Goal: Check status: Check status

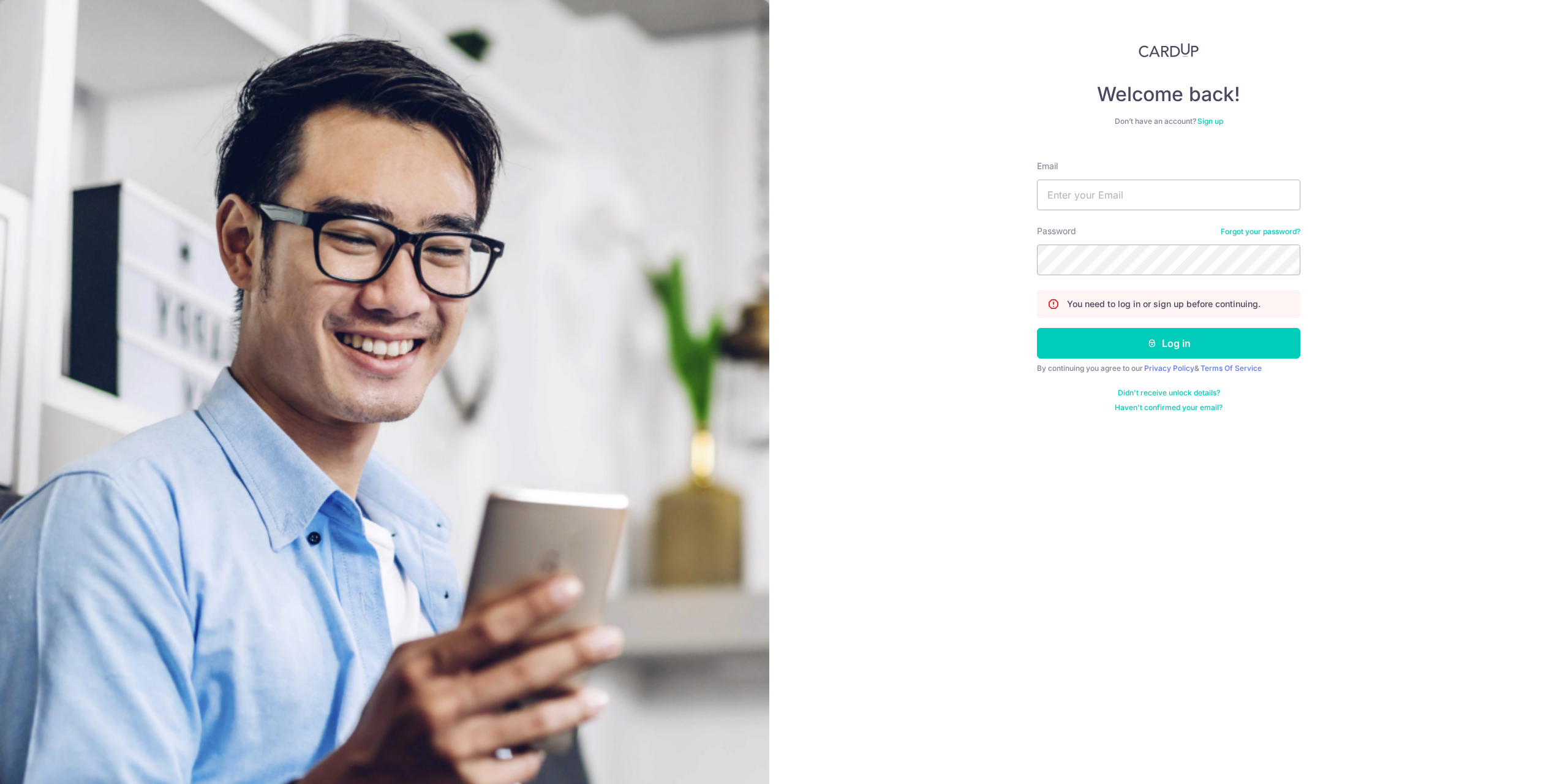
type input "[EMAIL_ADDRESS][DOMAIN_NAME]"
click at [1173, 343] on button "Log in" at bounding box center [1168, 343] width 263 height 31
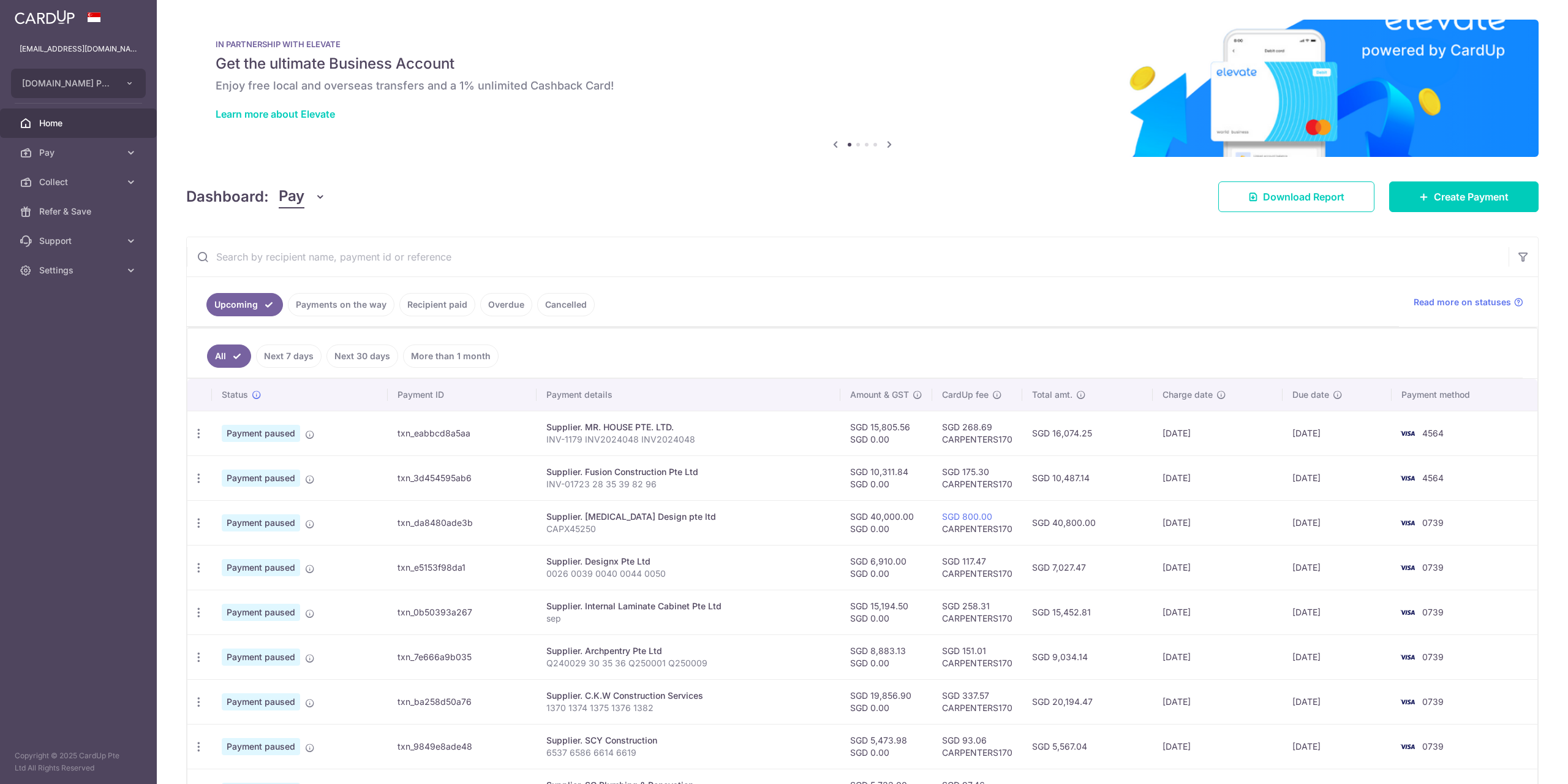
scroll to position [128, 0]
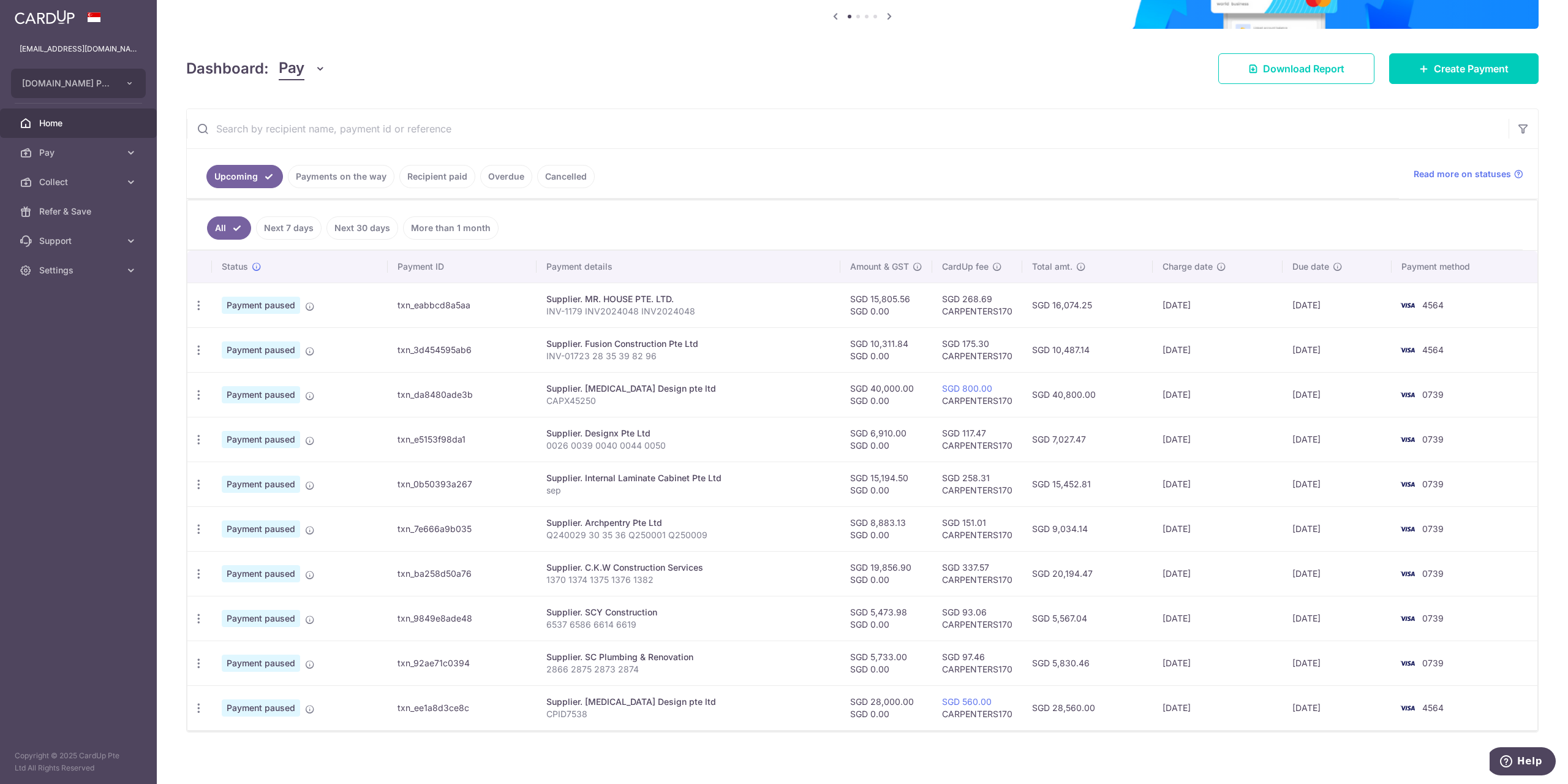
click at [360, 174] on link "Payments on the way" at bounding box center [341, 176] width 106 height 24
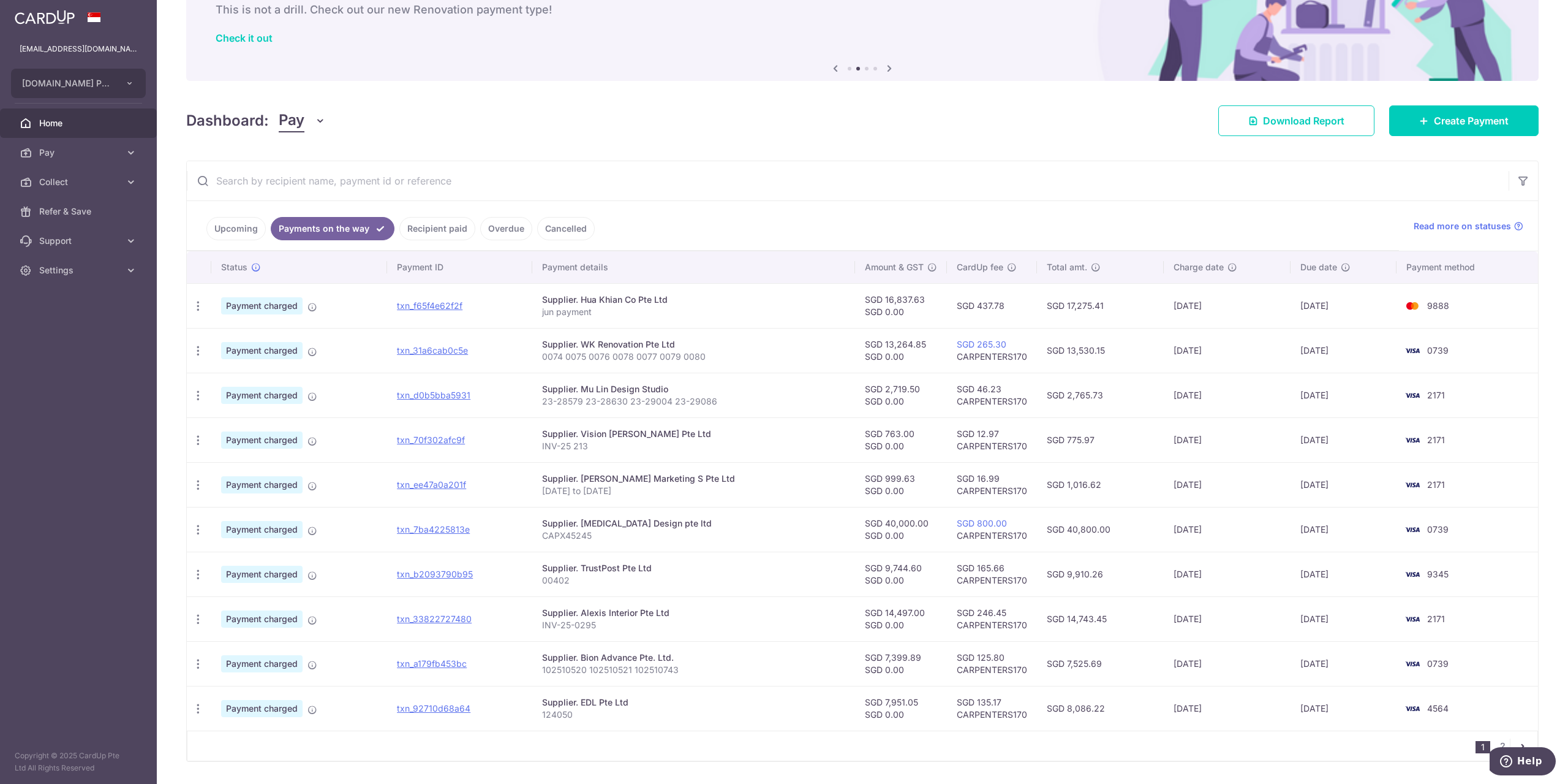
scroll to position [107, 0]
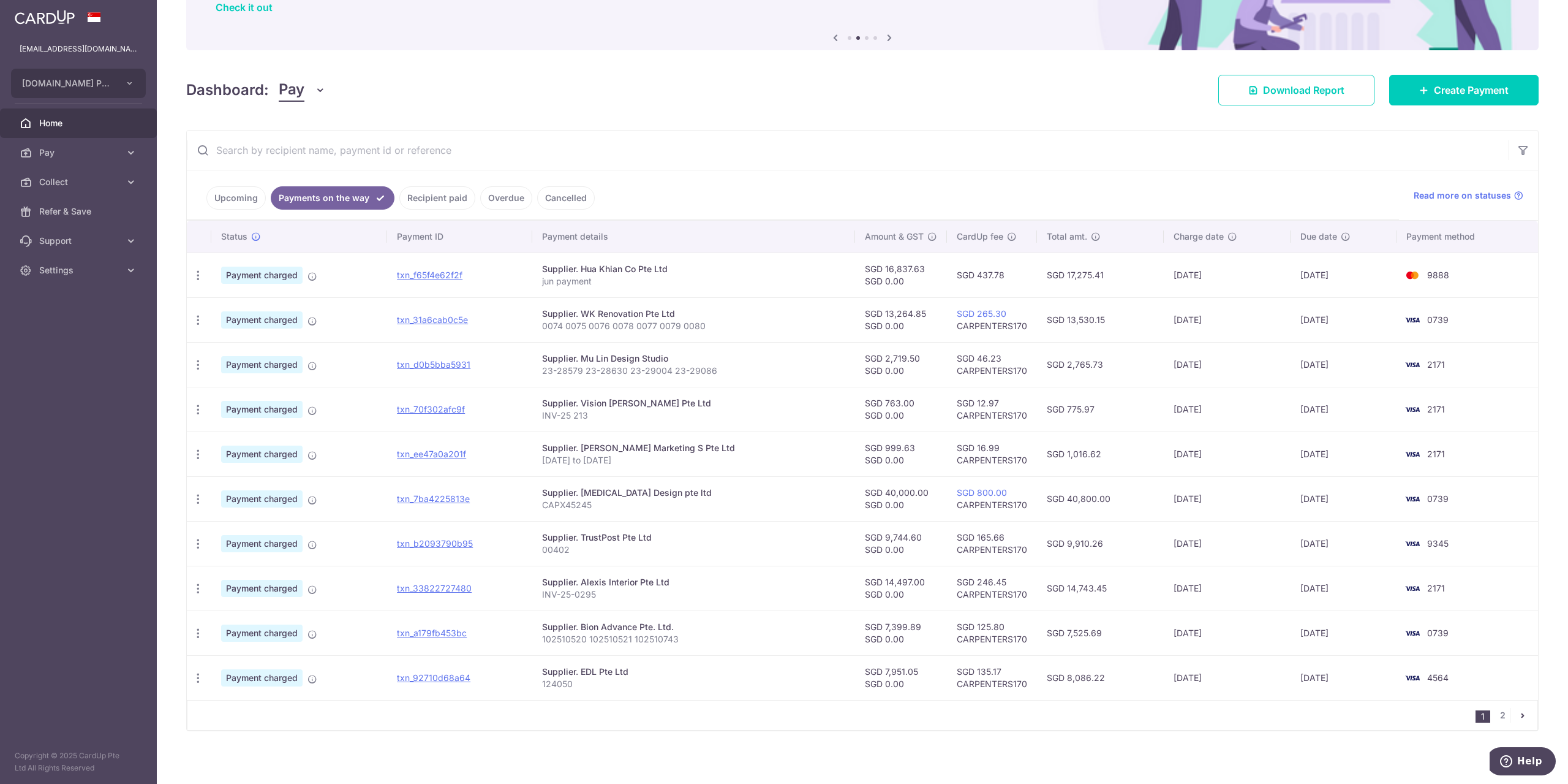
click at [1520, 713] on icon "pager" at bounding box center [1523, 714] width 10 height 10
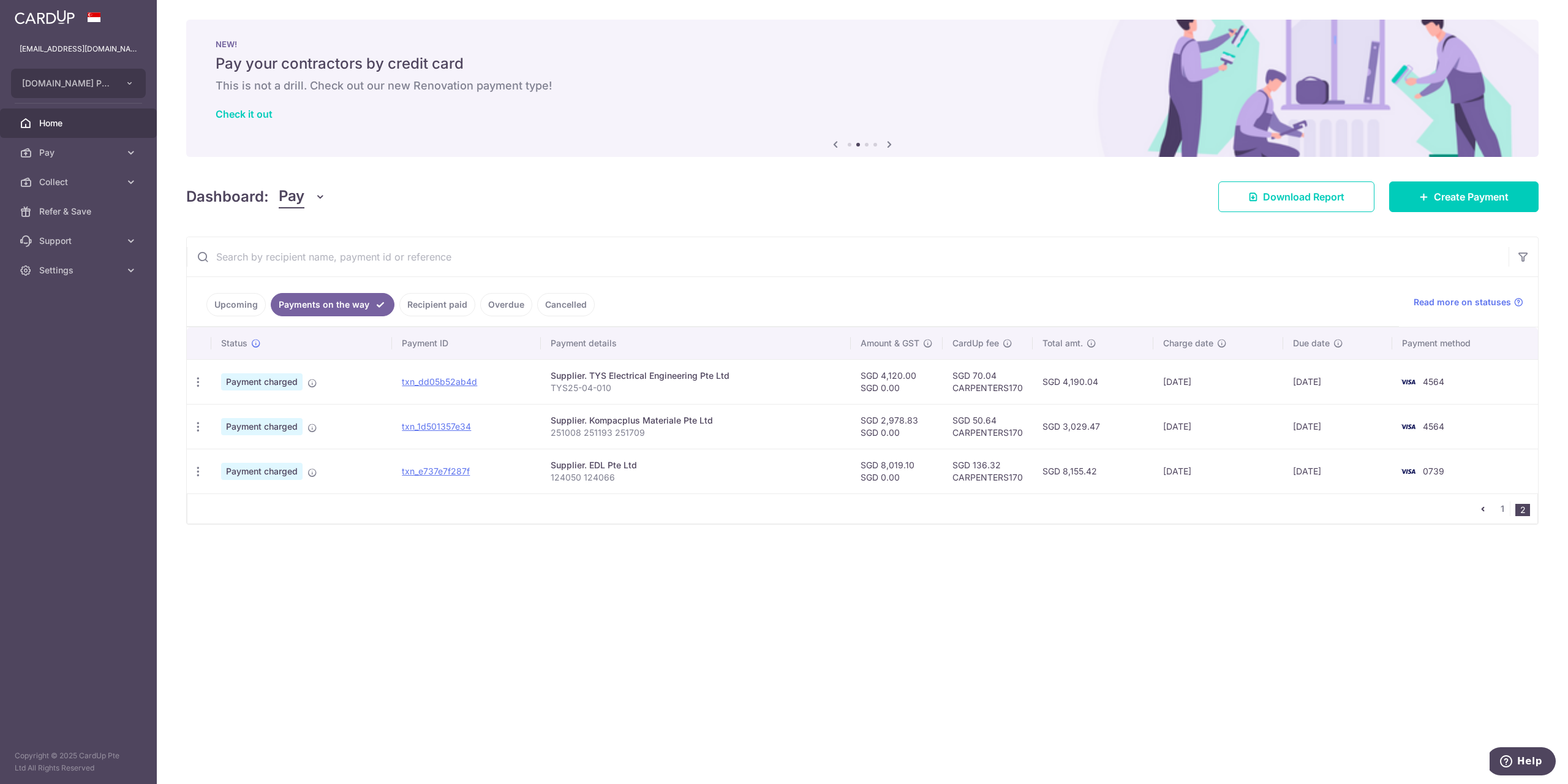
click at [986, 628] on div "× Pause Schedule Pause all future payments in this series Pause just this one p…" at bounding box center [862, 392] width 1411 height 784
click at [1504, 508] on link "1" at bounding box center [1502, 508] width 15 height 15
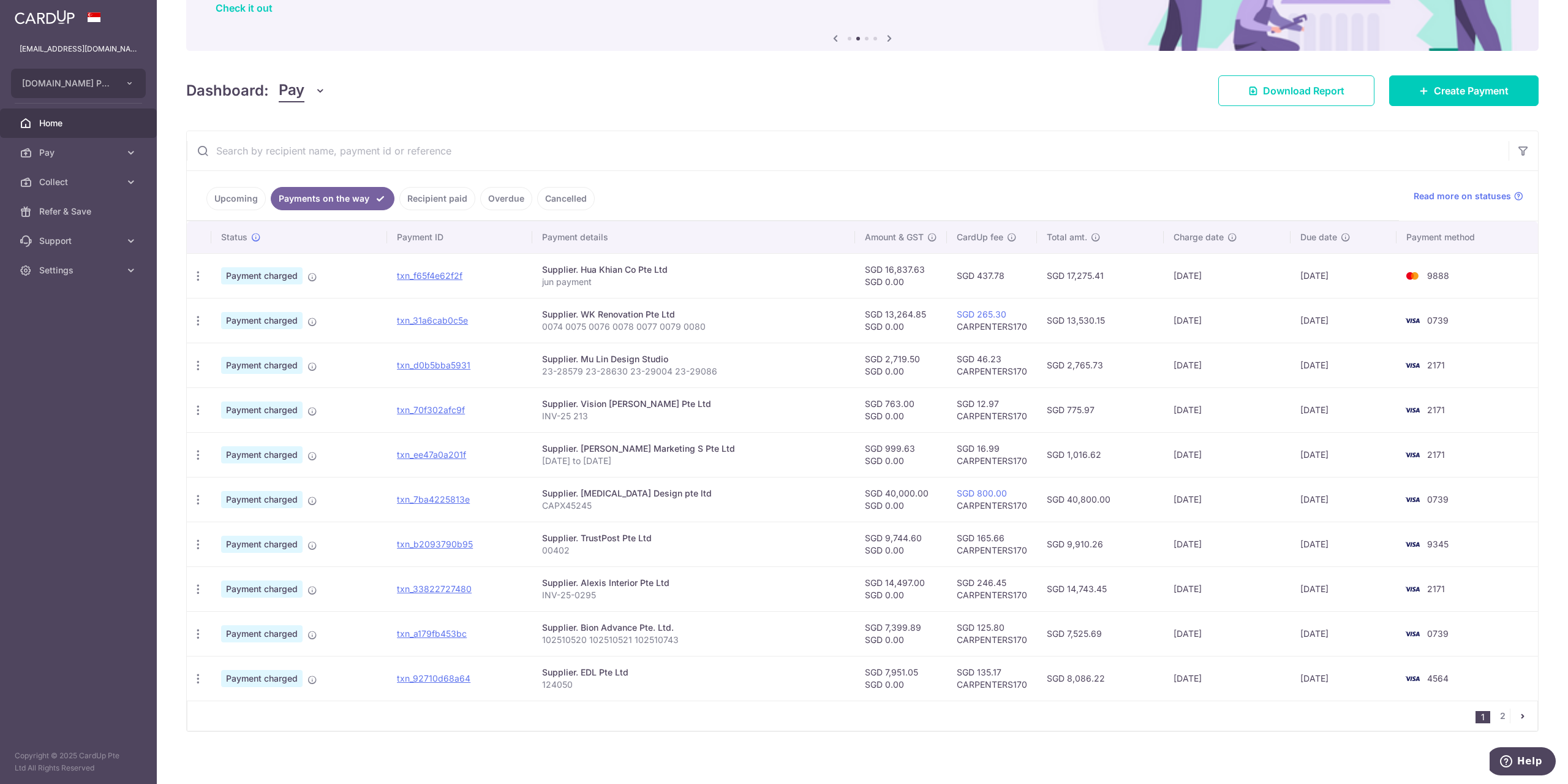
scroll to position [107, 0]
click at [221, 192] on link "Upcoming" at bounding box center [236, 198] width 59 height 24
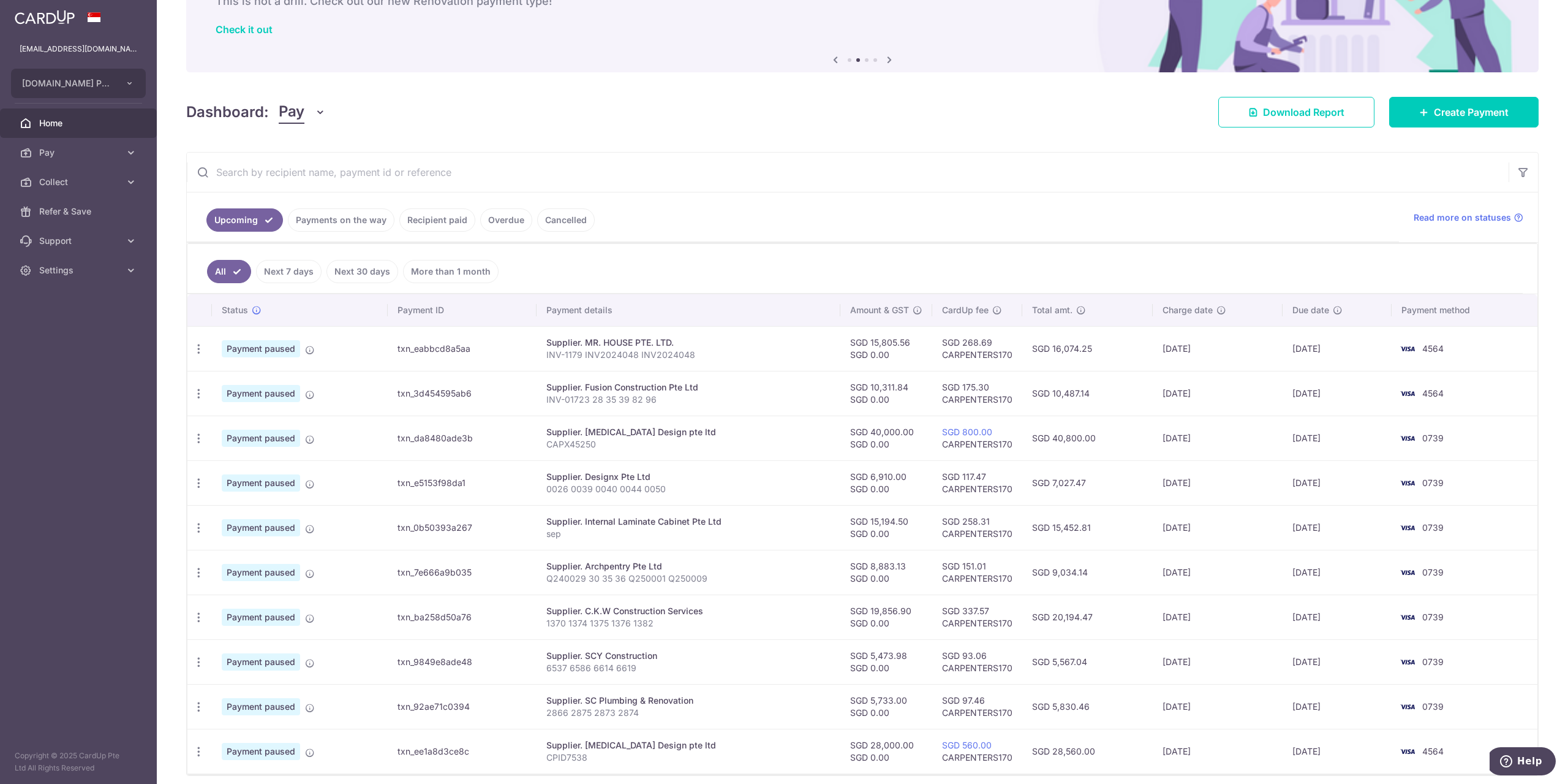
scroll to position [128, 0]
